Goal: Information Seeking & Learning: Understand process/instructions

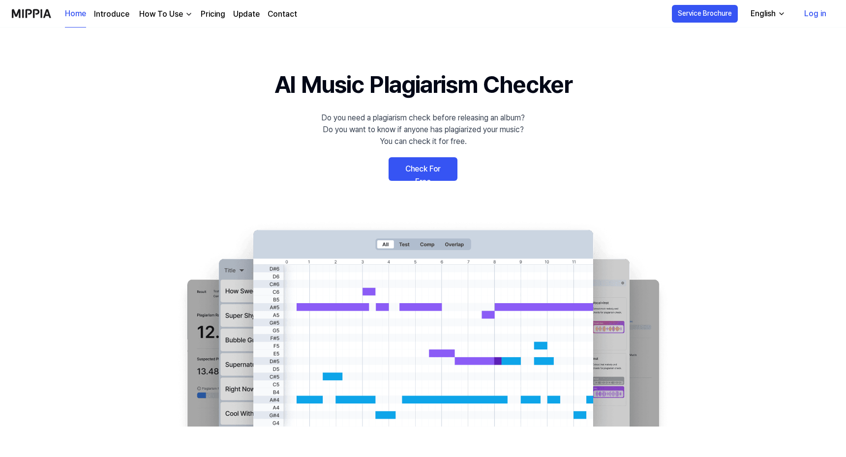
click at [422, 171] on link "Check For Free" at bounding box center [422, 169] width 69 height 24
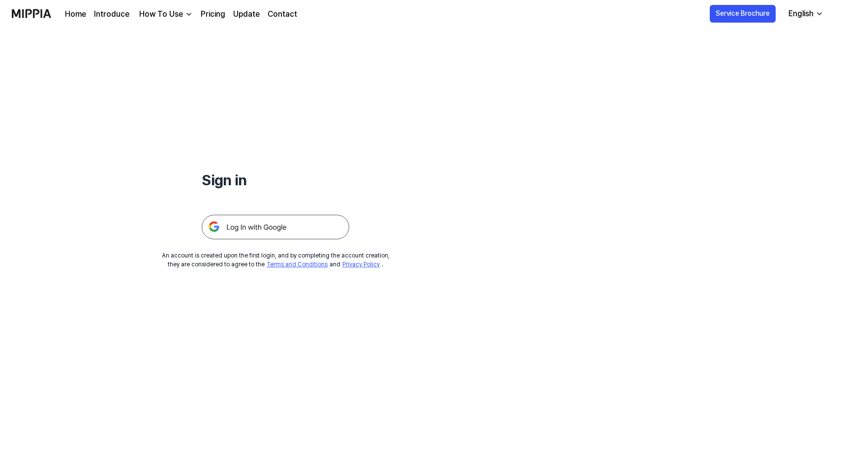
click at [144, 16] on div "How To Use" at bounding box center [161, 14] width 48 height 12
click at [182, 36] on link "Plagiarism Checker" at bounding box center [164, 37] width 94 height 20
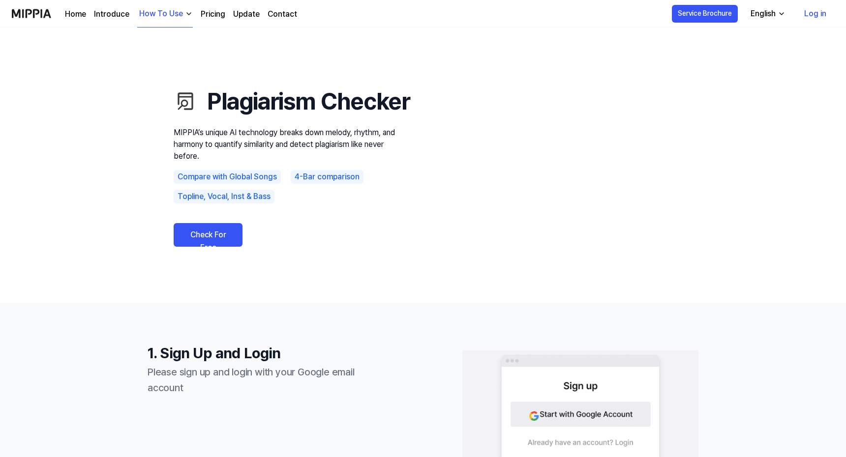
click at [174, 17] on div "How To Use" at bounding box center [161, 14] width 48 height 12
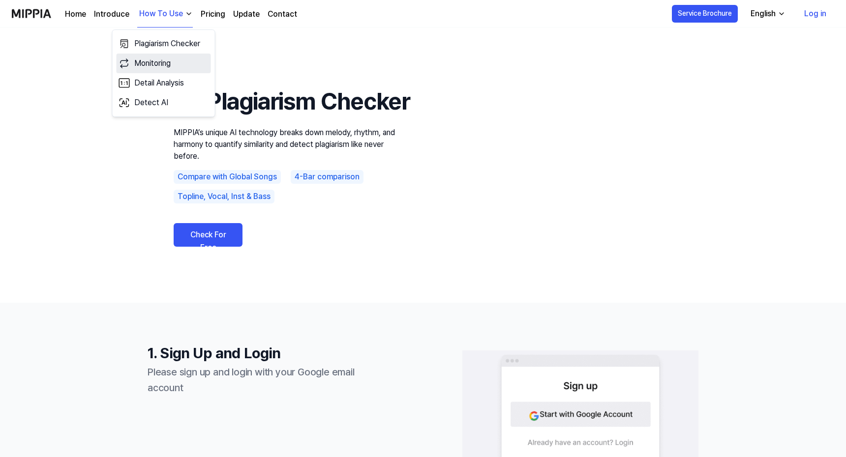
click at [158, 61] on link "Monitoring" at bounding box center [164, 64] width 94 height 20
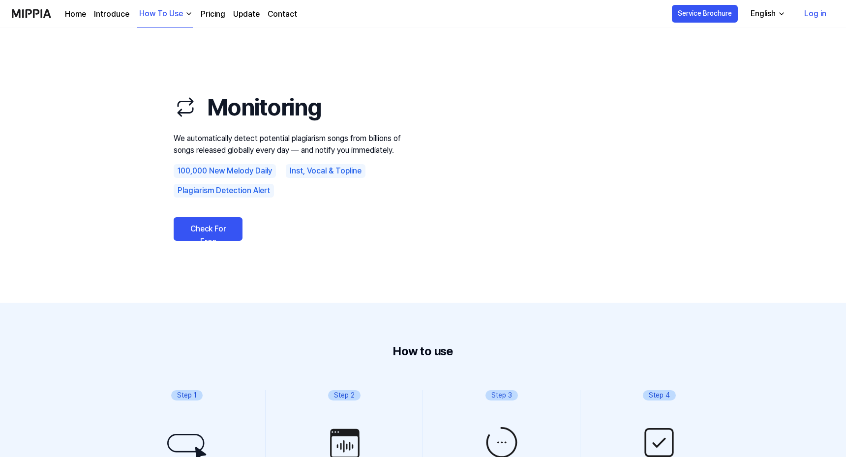
click at [171, 16] on div "How To Use" at bounding box center [161, 14] width 48 height 12
click at [162, 41] on link "Plagiarism Checker" at bounding box center [164, 44] width 94 height 20
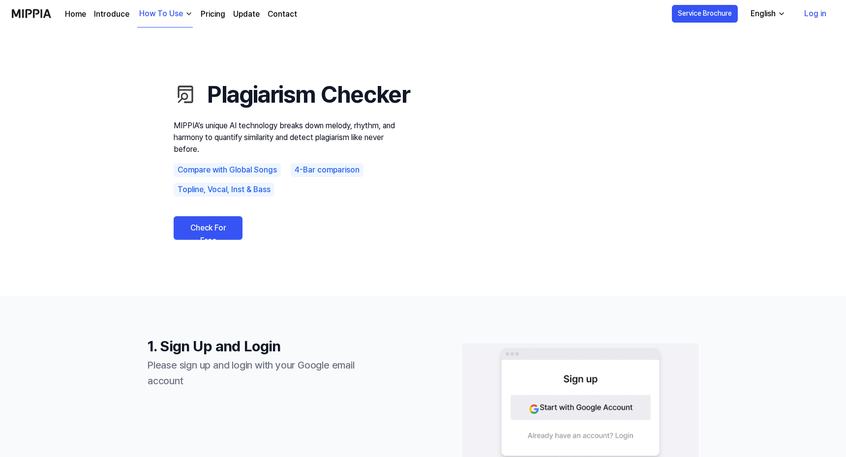
scroll to position [10, 0]
